Goal: Task Accomplishment & Management: Use online tool/utility

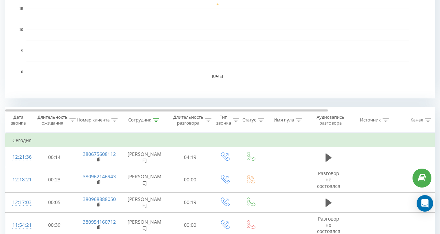
scroll to position [234, 0]
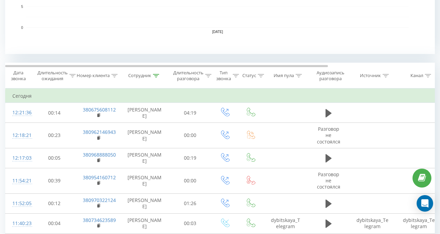
click at [157, 70] on th "Сотрудник" at bounding box center [145, 75] width 48 height 25
click at [155, 77] on div at bounding box center [156, 76] width 6 height 6
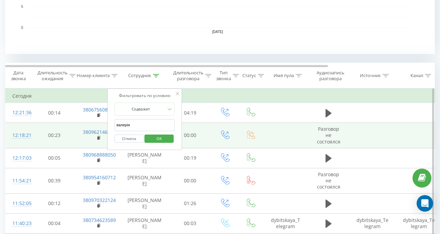
drag, startPoint x: 135, startPoint y: 124, endPoint x: 62, endPoint y: 123, distance: 73.2
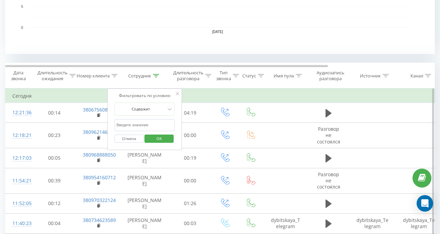
click at [153, 137] on span "OK" at bounding box center [159, 138] width 19 height 11
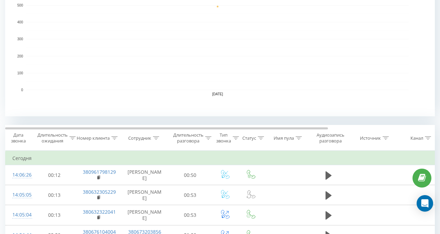
scroll to position [218, 0]
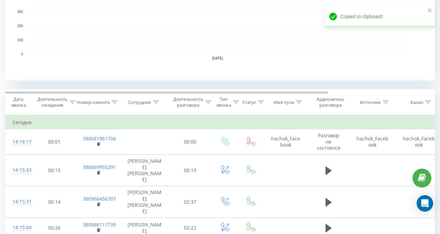
scroll to position [239, 0]
